Goal: Transaction & Acquisition: Purchase product/service

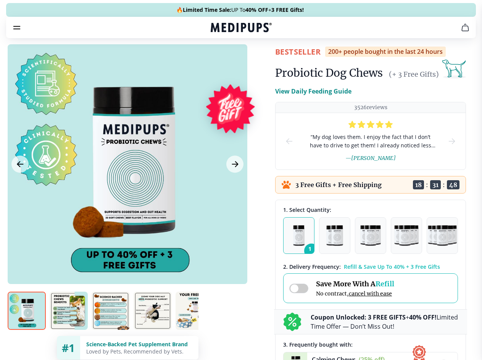
click at [219, 61] on span "Supplements" at bounding box center [238, 65] width 38 height 8
click at [258, 60] on icon "button" at bounding box center [262, 64] width 9 height 9
click at [460, 32] on icon "cart" at bounding box center [464, 27] width 9 height 9
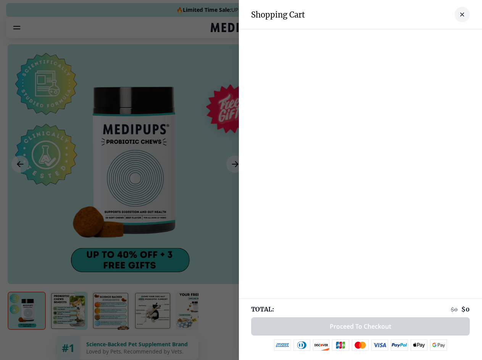
click at [371, 38] on div at bounding box center [360, 36] width 243 height 15
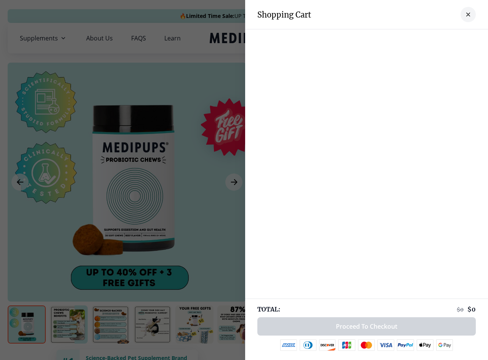
click at [431, 38] on div at bounding box center [366, 36] width 243 height 15
click at [456, 38] on div at bounding box center [366, 36] width 243 height 15
click at [127, 182] on div at bounding box center [244, 180] width 488 height 360
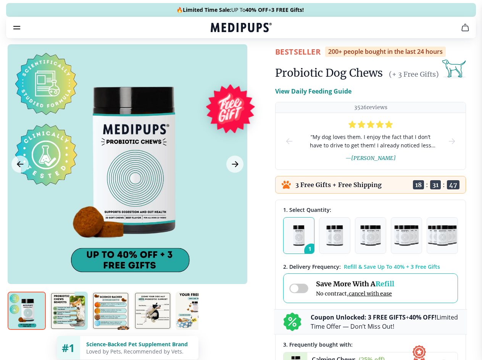
click at [20, 167] on icon "Previous Image" at bounding box center [20, 163] width 6 height 5
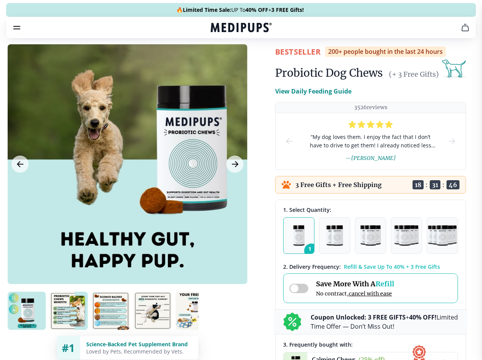
click at [234, 167] on icon "Next Image" at bounding box center [235, 163] width 6 height 5
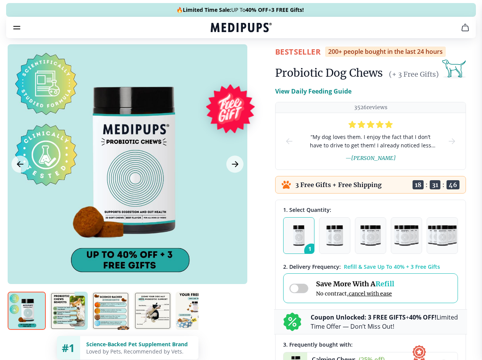
click at [27, 324] on img at bounding box center [27, 310] width 38 height 38
